Goal: Find specific page/section: Find specific page/section

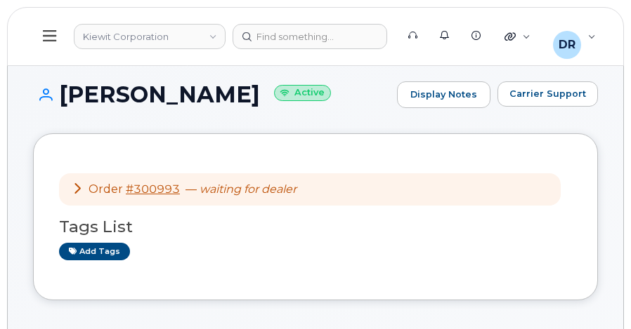
click at [320, 221] on h3 "Tags List" at bounding box center [315, 227] width 513 height 18
click at [77, 186] on icon at bounding box center [77, 188] width 11 height 11
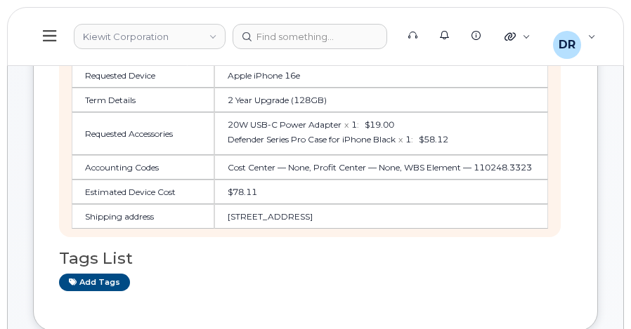
scroll to position [281, 0]
